Goal: Navigation & Orientation: Find specific page/section

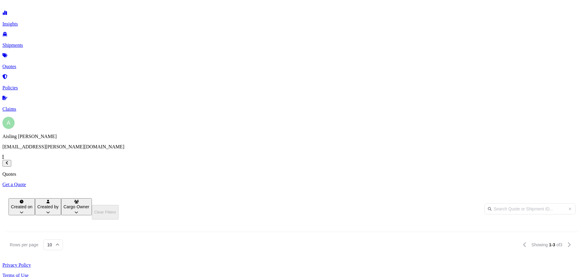
scroll to position [174, 482]
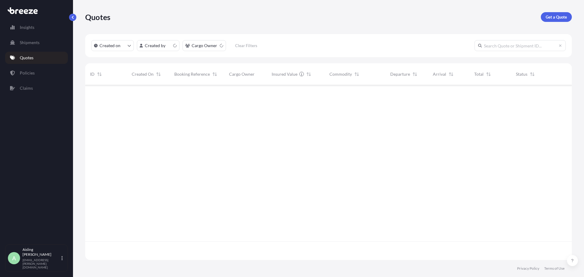
scroll to position [174, 482]
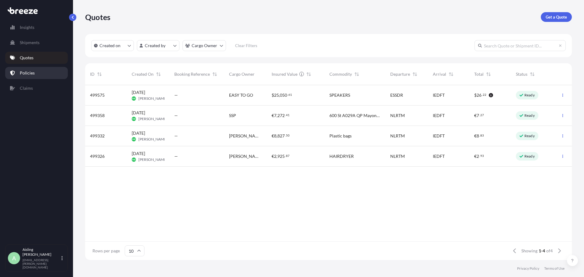
click at [32, 73] on p "Policies" at bounding box center [27, 73] width 15 height 6
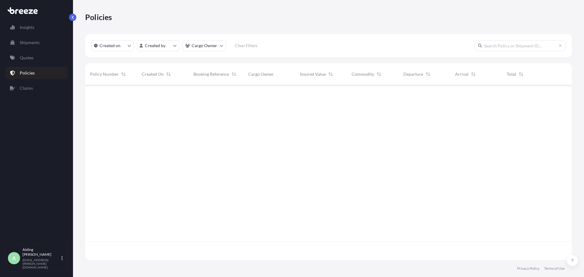
scroll to position [174, 482]
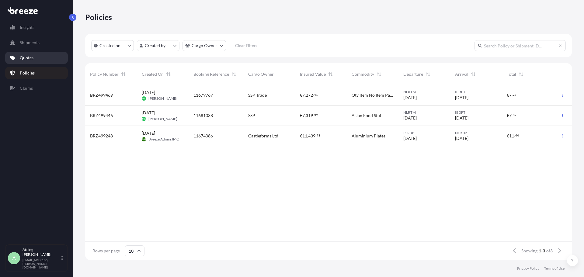
click at [32, 60] on p "Quotes" at bounding box center [27, 58] width 14 height 6
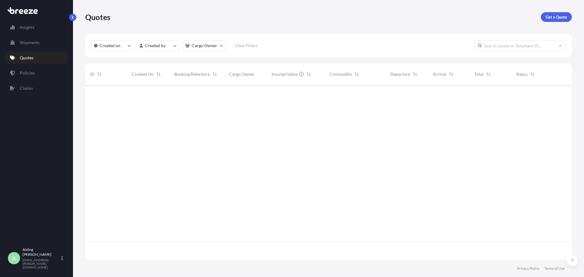
scroll to position [174, 482]
